Goal: Information Seeking & Learning: Learn about a topic

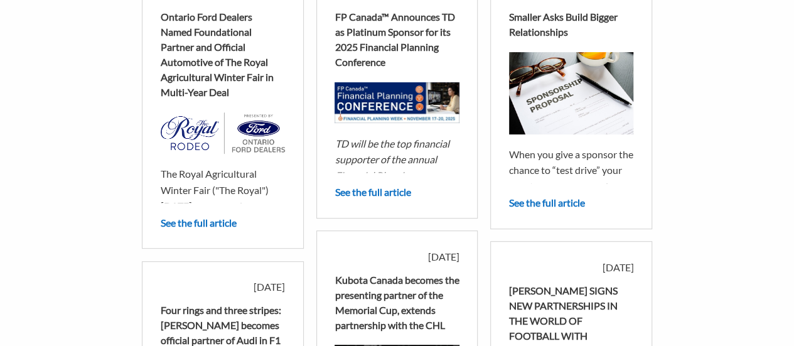
scroll to position [126, 0]
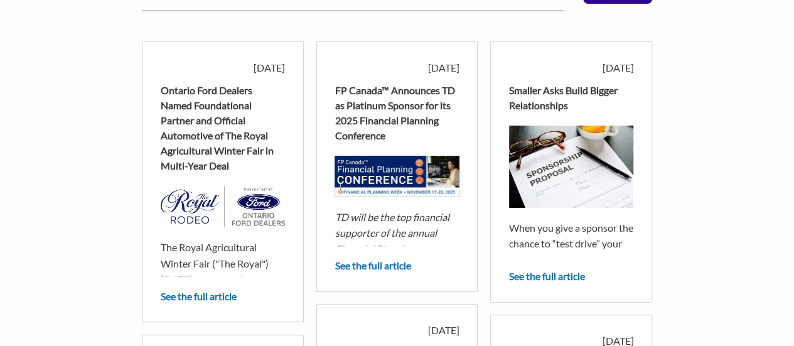
scroll to position [126, 0]
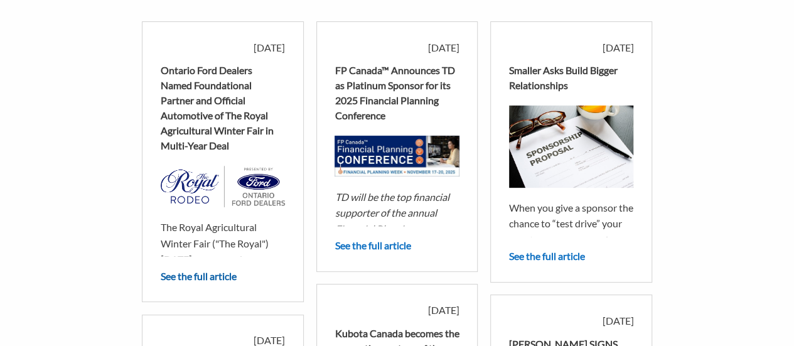
click at [193, 274] on link "See the full article" at bounding box center [199, 276] width 76 height 12
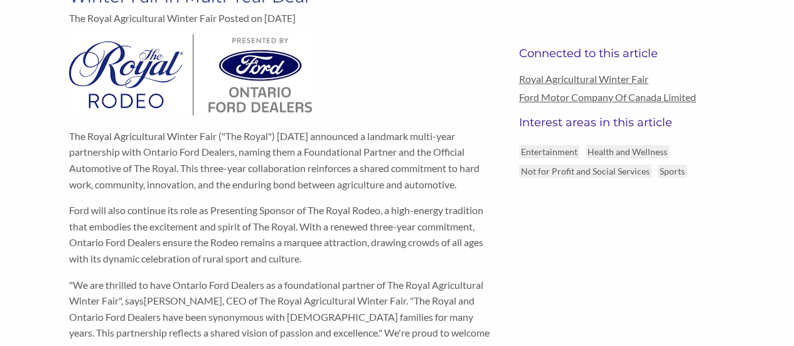
scroll to position [188, 0]
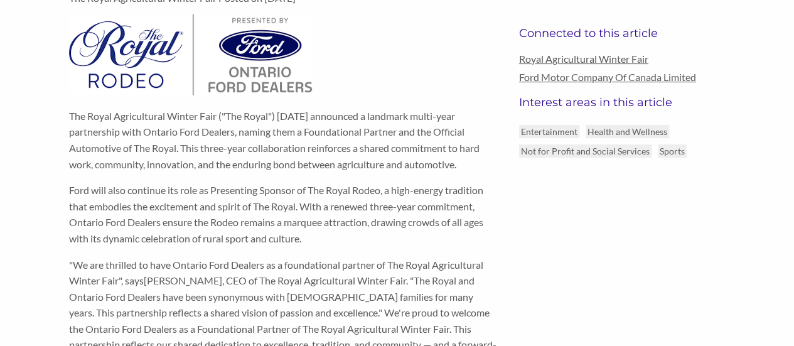
click at [129, 148] on p "The Royal Agricultural Winter Fair ("The Royal") [DATE] announced a landmark mu…" at bounding box center [284, 140] width 431 height 64
click at [185, 144] on p "The Royal Agricultural Winter Fair ("The Royal") [DATE] announced a landmark mu…" at bounding box center [284, 140] width 431 height 64
click at [206, 147] on p "The Royal Agricultural Winter Fair ("The Royal") [DATE] announced a landmark mu…" at bounding box center [284, 140] width 431 height 64
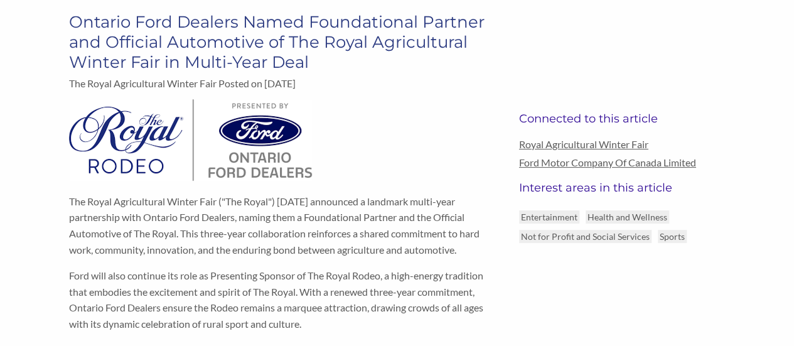
scroll to position [0, 0]
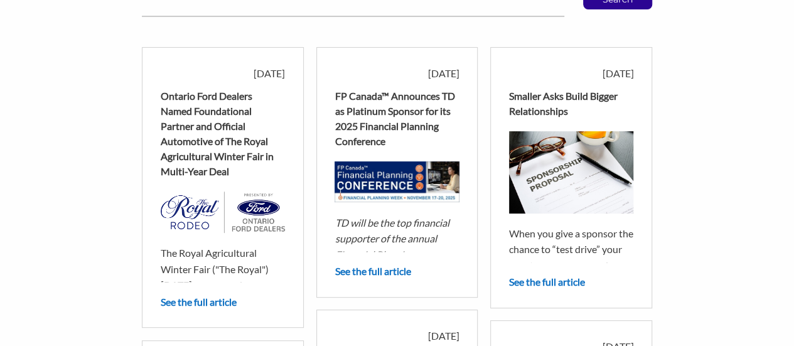
scroll to position [188, 0]
